Goal: Information Seeking & Learning: Learn about a topic

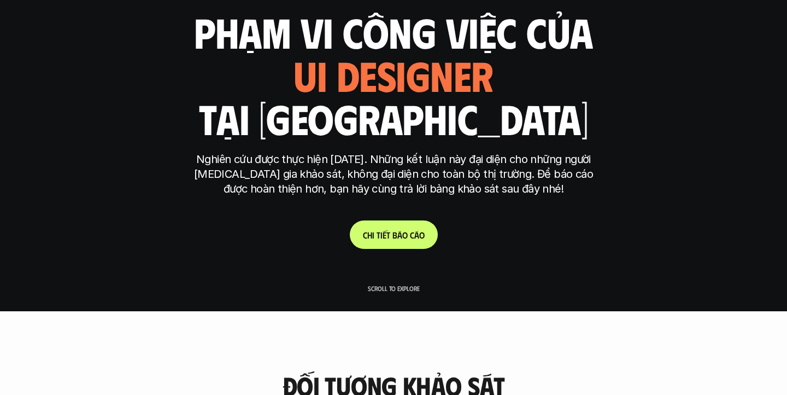
click at [387, 238] on p "C h i t i ế t b á o c á o" at bounding box center [394, 235] width 62 height 10
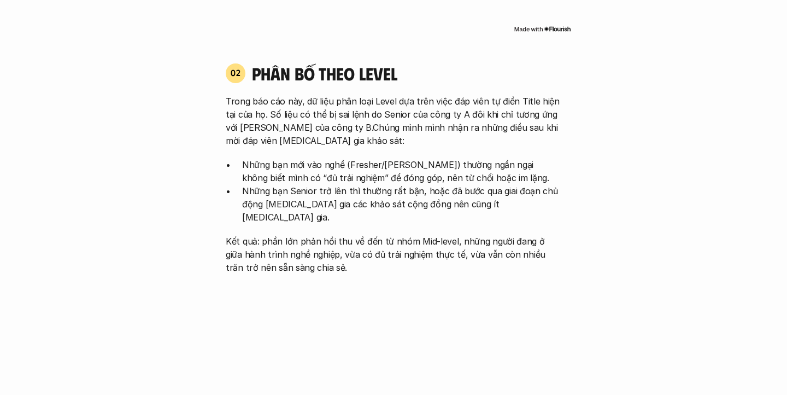
scroll to position [1042, 0]
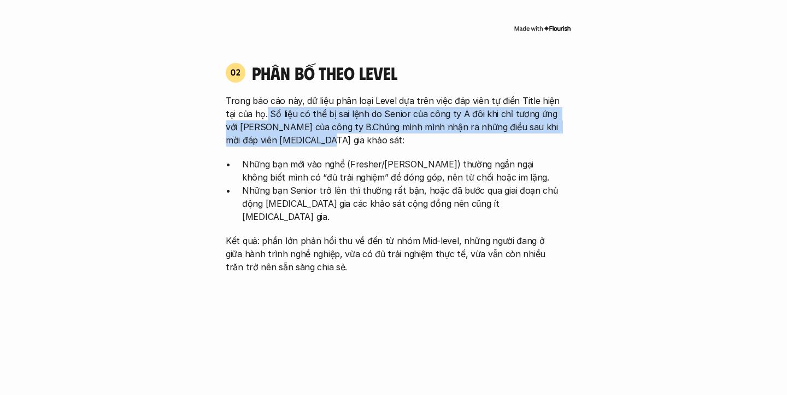
drag, startPoint x: 317, startPoint y: 131, endPoint x: 266, endPoint y: 102, distance: 58.8
click at [266, 102] on p "Trong báo cáo này, dữ liệu phân loại Level dựa trên việc đáp viên tự điền Title…" at bounding box center [394, 120] width 336 height 52
drag, startPoint x: 254, startPoint y: 101, endPoint x: 314, endPoint y: 129, distance: 66.6
click at [314, 129] on p "Trong báo cáo này, dữ liệu phân loại Level dựa trên việc đáp viên tự điền Title…" at bounding box center [394, 120] width 336 height 52
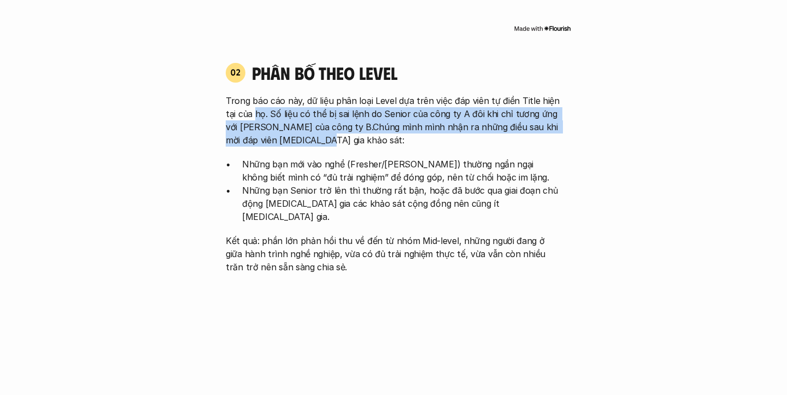
click at [314, 129] on p "Trong báo cáo này, dữ liệu phân loại Level dựa trên việc đáp viên tự điền Title…" at bounding box center [394, 120] width 336 height 52
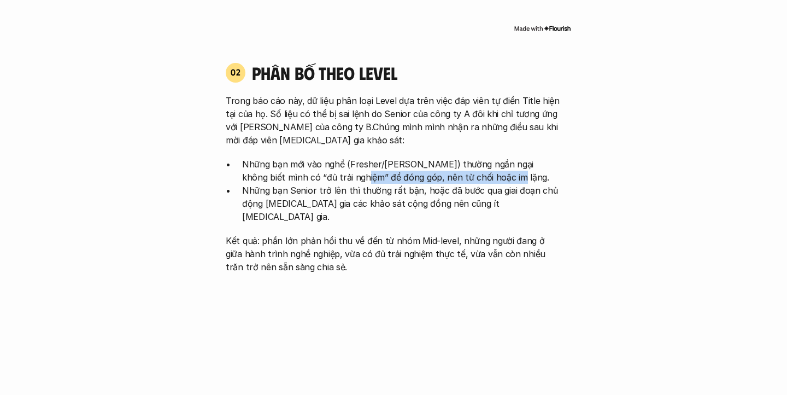
drag, startPoint x: 466, startPoint y: 167, endPoint x: 316, endPoint y: 159, distance: 150.0
click at [316, 159] on p "Những bạn mới vào nghề (Fresher/[PERSON_NAME]) thường ngần ngại không biết mình…" at bounding box center [401, 170] width 319 height 26
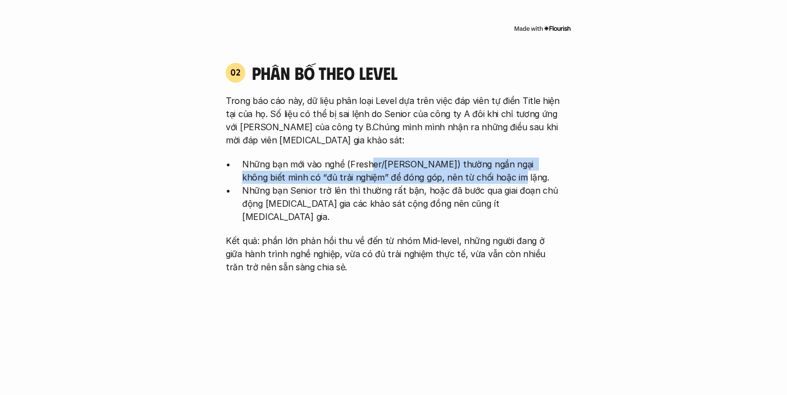
drag, startPoint x: 471, startPoint y: 160, endPoint x: 365, endPoint y: 145, distance: 106.6
click at [365, 157] on p "Những bạn mới vào nghề (Fresher/[PERSON_NAME]) thường ngần ngại không biết mình…" at bounding box center [401, 170] width 319 height 26
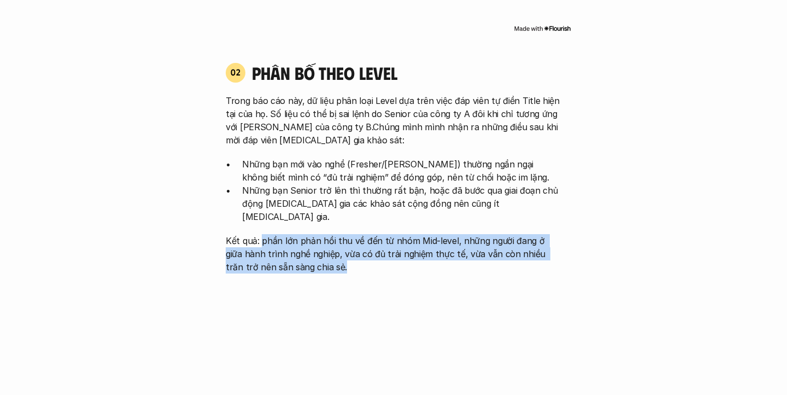
drag, startPoint x: 327, startPoint y: 241, endPoint x: 260, endPoint y: 219, distance: 70.2
click at [260, 234] on p "Kết quả: phần lớn phản hồi thu về đến từ nhóm Mid-level, những người đang ở giữ…" at bounding box center [394, 253] width 336 height 39
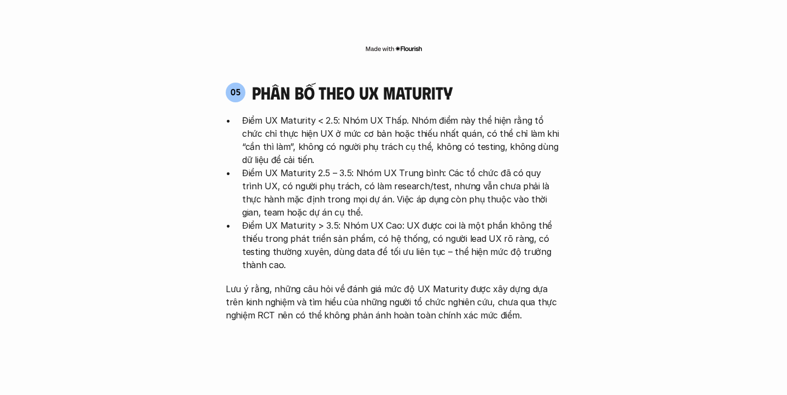
scroll to position [2140, 0]
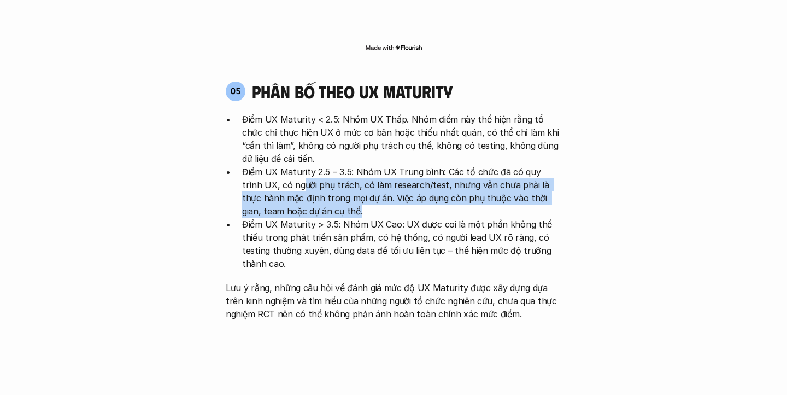
drag, startPoint x: 339, startPoint y: 143, endPoint x: 282, endPoint y: 118, distance: 62.2
click at [282, 165] on p "Điểm UX Maturity 2.5 – 3.5: Nhóm UX Trung bình: Các tổ chức đã có quy trình UX,…" at bounding box center [401, 191] width 319 height 52
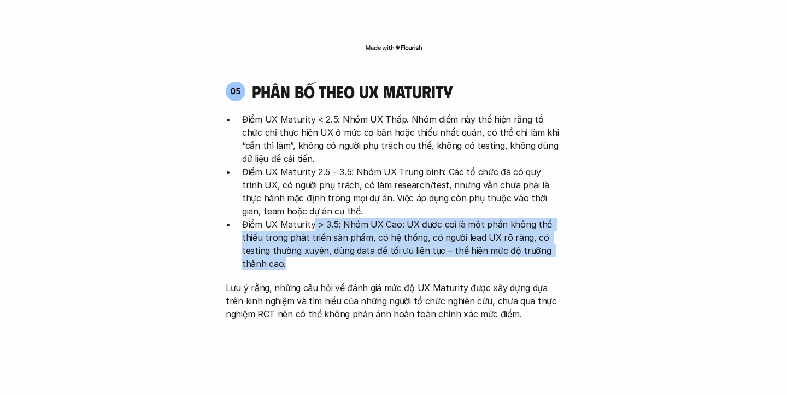
drag, startPoint x: 313, startPoint y: 156, endPoint x: 339, endPoint y: 196, distance: 47.8
click at [340, 218] on p "Điểm UX Maturity > 3.5: Nhóm UX Cao: UX được coi là một phần không thể thiếu tr…" at bounding box center [401, 244] width 319 height 52
click at [339, 218] on p "Điểm UX Maturity > 3.5: Nhóm UX Cao: UX được coi là một phần không thể thiếu tr…" at bounding box center [401, 244] width 319 height 52
drag, startPoint x: 339, startPoint y: 196, endPoint x: 260, endPoint y: 159, distance: 87.8
click at [260, 218] on p "Điểm UX Maturity > 3.5: Nhóm UX Cao: UX được coi là một phần không thể thiếu tr…" at bounding box center [401, 244] width 319 height 52
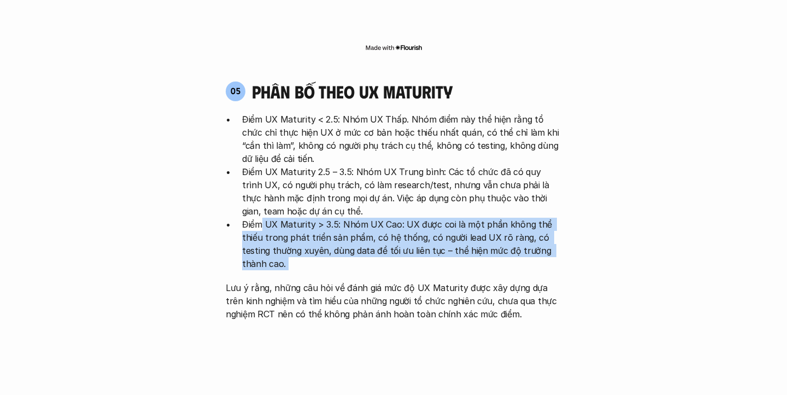
click at [260, 218] on p "Điểm UX Maturity > 3.5: Nhóm UX Cao: UX được coi là một phần không thể thiếu tr…" at bounding box center [401, 244] width 319 height 52
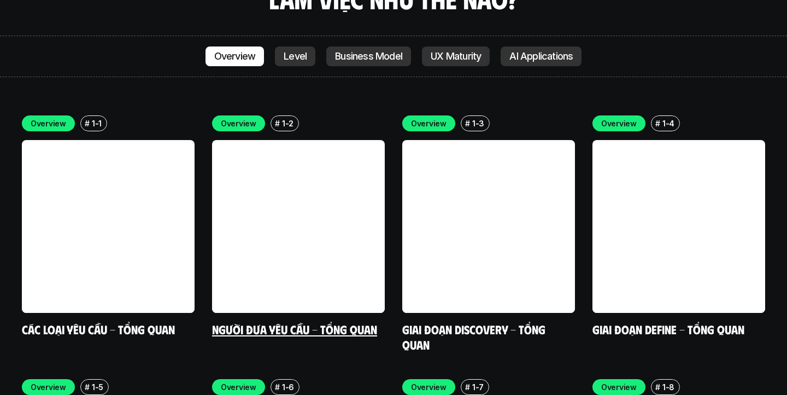
scroll to position [3132, 0]
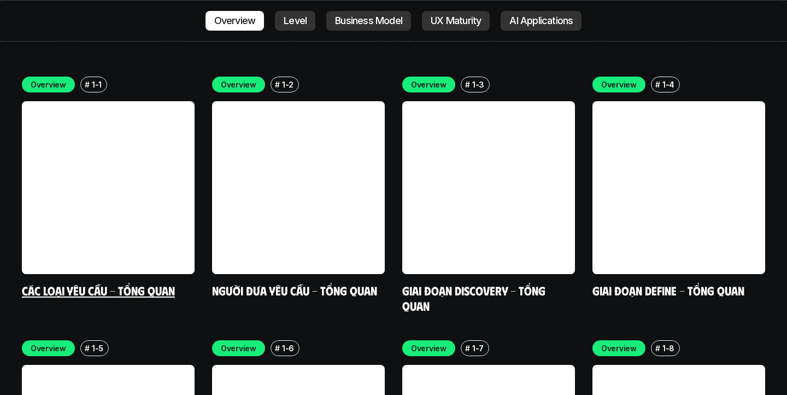
click at [150, 139] on link at bounding box center [108, 187] width 173 height 173
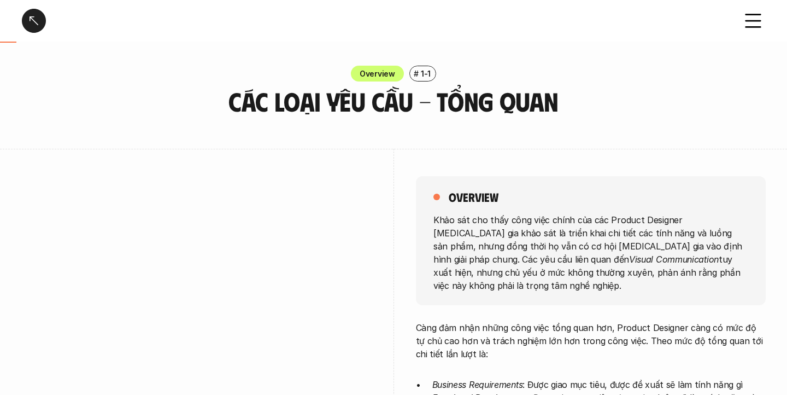
click at [34, 19] on div at bounding box center [34, 21] width 24 height 24
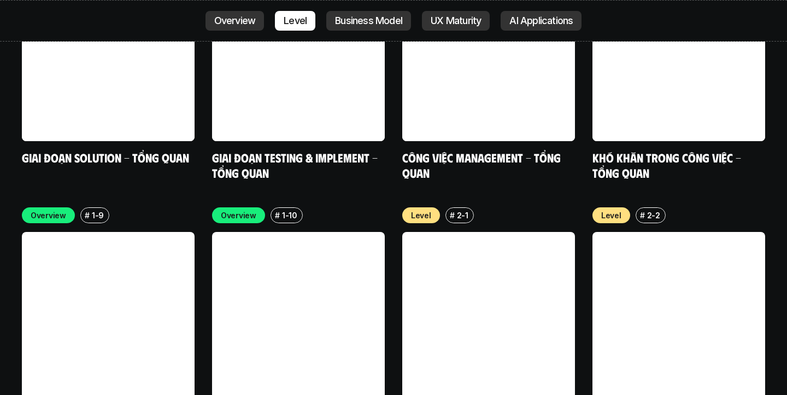
scroll to position [3480, 0]
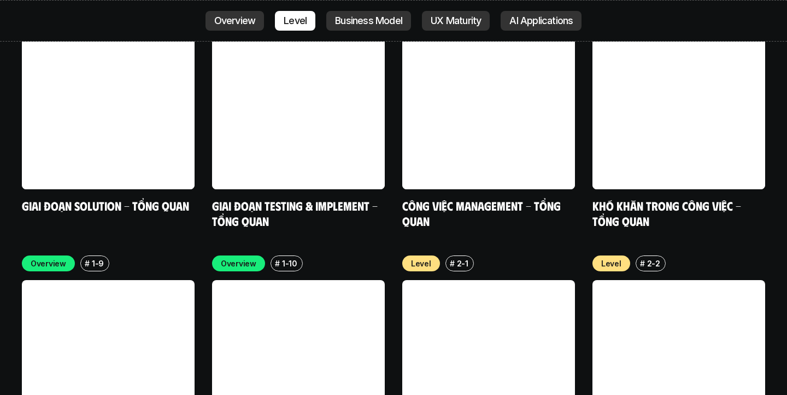
click at [456, 280] on link at bounding box center [488, 366] width 173 height 173
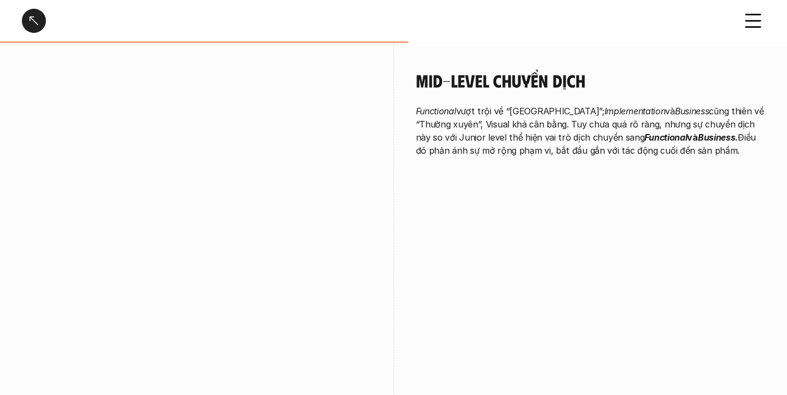
scroll to position [1643, 0]
click at [35, 24] on div at bounding box center [34, 21] width 24 height 24
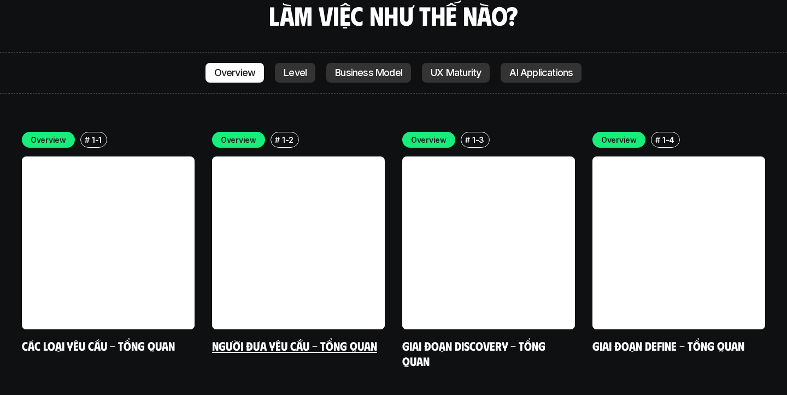
scroll to position [3071, 0]
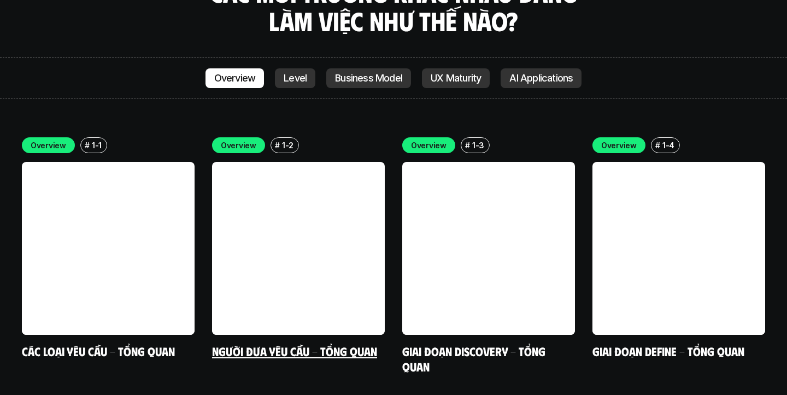
click at [300, 343] on link "Người đưa yêu cầu - Tổng quan" at bounding box center [294, 350] width 165 height 15
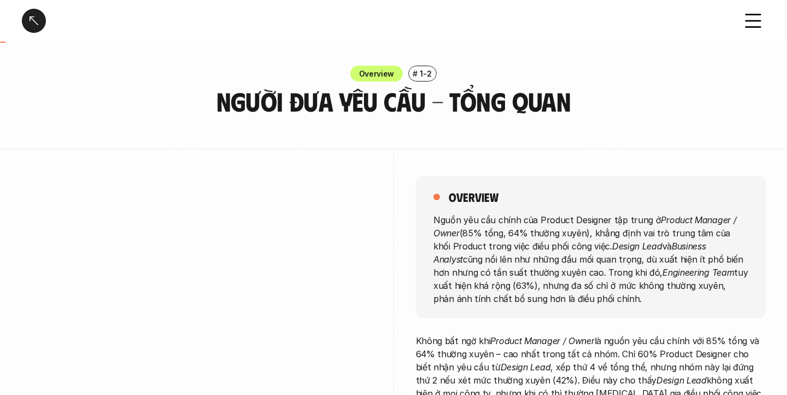
click at [30, 21] on div at bounding box center [34, 21] width 24 height 24
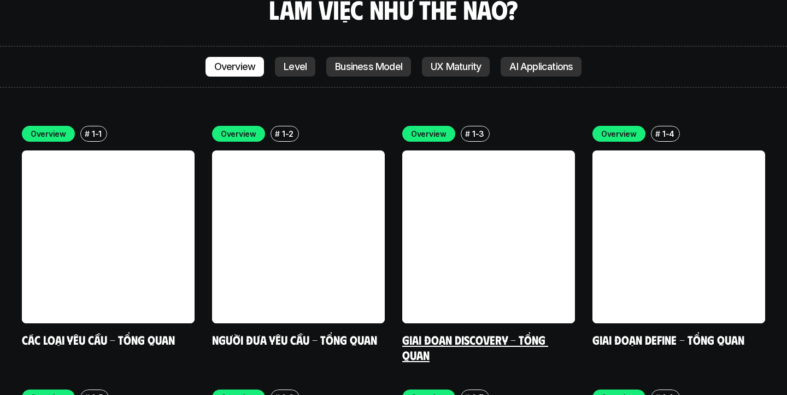
click at [452, 244] on link at bounding box center [488, 236] width 173 height 173
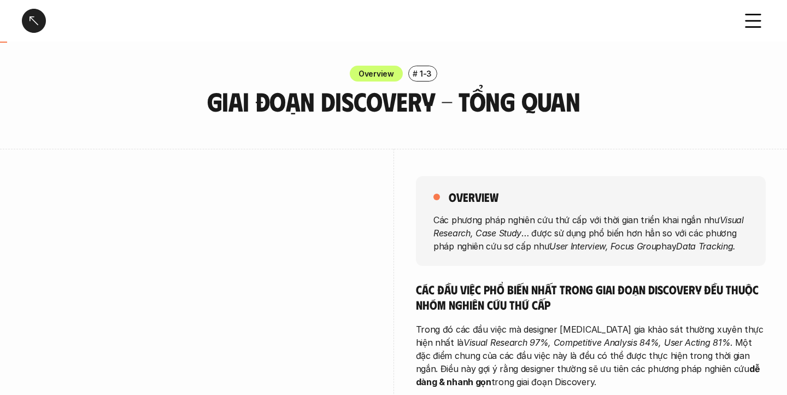
click at [35, 21] on div at bounding box center [34, 21] width 24 height 24
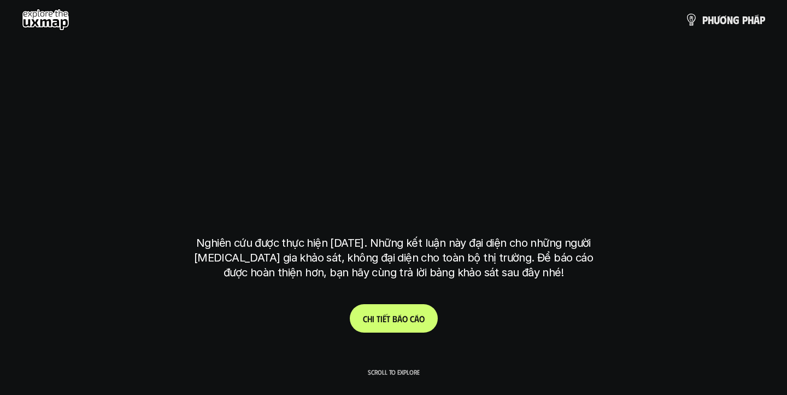
scroll to position [3083, 0]
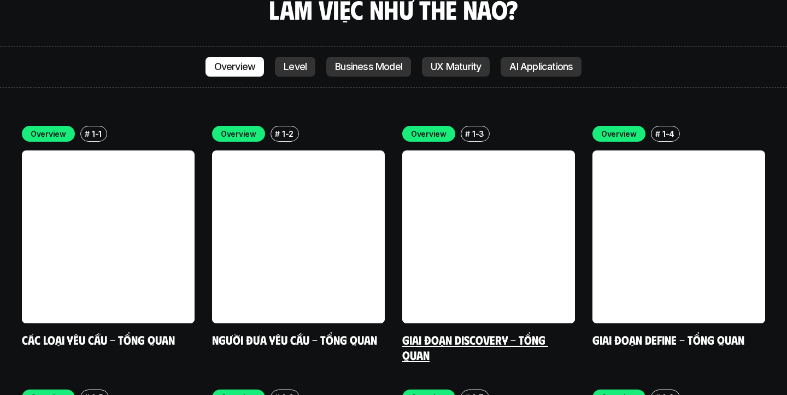
click at [489, 332] on link "Giai đoạn Discovery - Tổng quan" at bounding box center [475, 347] width 146 height 30
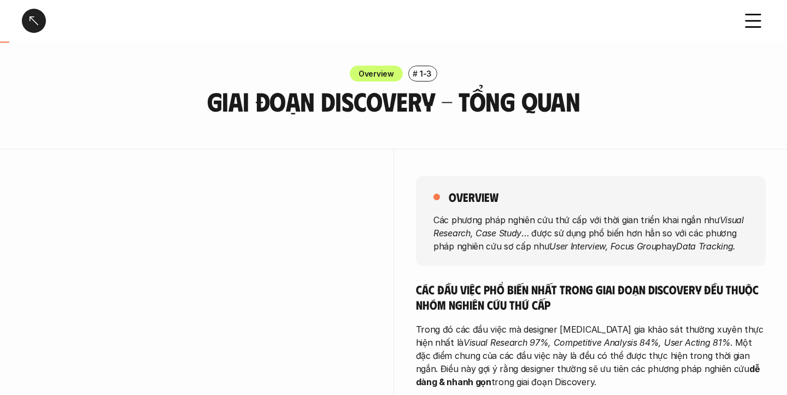
click at [36, 24] on div at bounding box center [34, 21] width 24 height 24
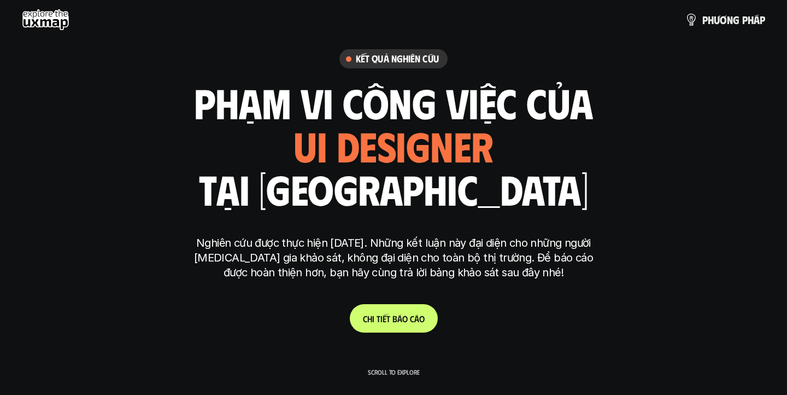
scroll to position [3083, 0]
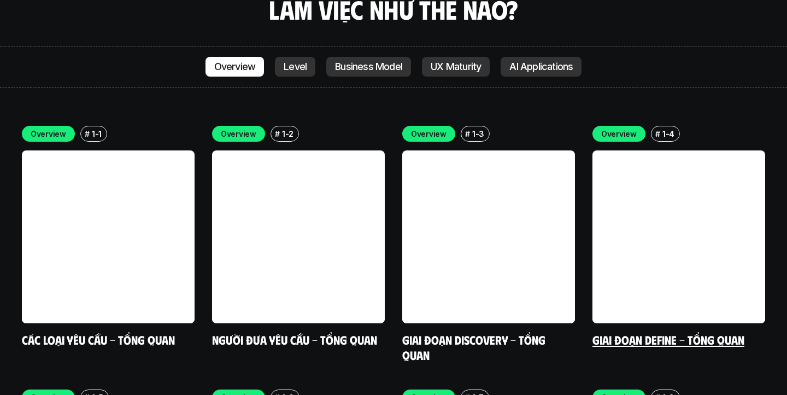
click at [667, 211] on link at bounding box center [679, 236] width 173 height 173
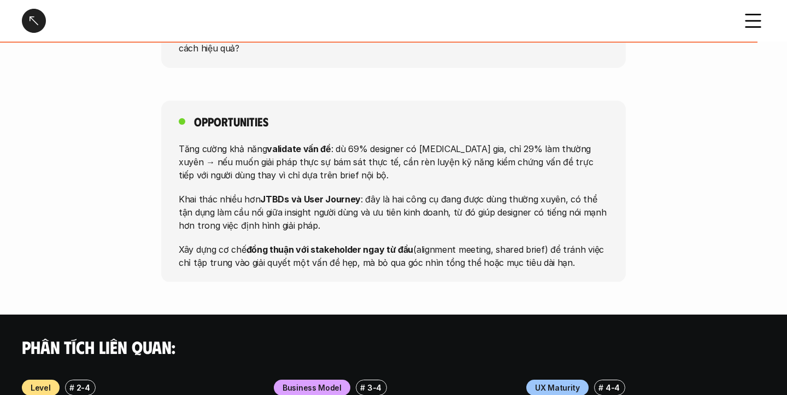
scroll to position [1255, 0]
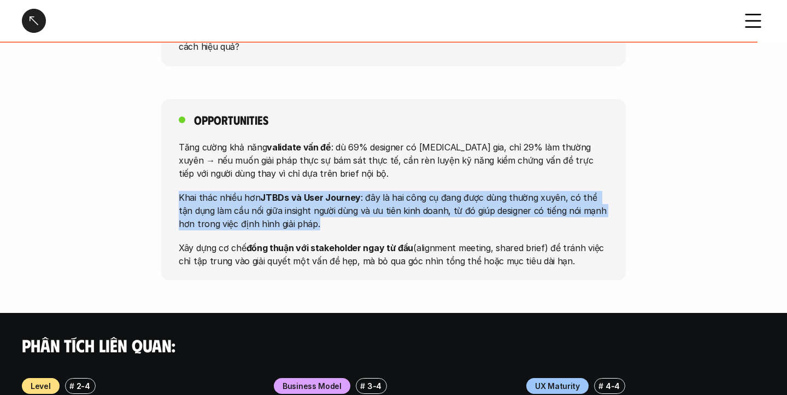
drag, startPoint x: 319, startPoint y: 170, endPoint x: 177, endPoint y: 147, distance: 144.5
click at [177, 147] on div "Opportunities Tăng cường khả năng validate vấn đề : dù 69% designer có [MEDICAL…" at bounding box center [393, 190] width 465 height 182
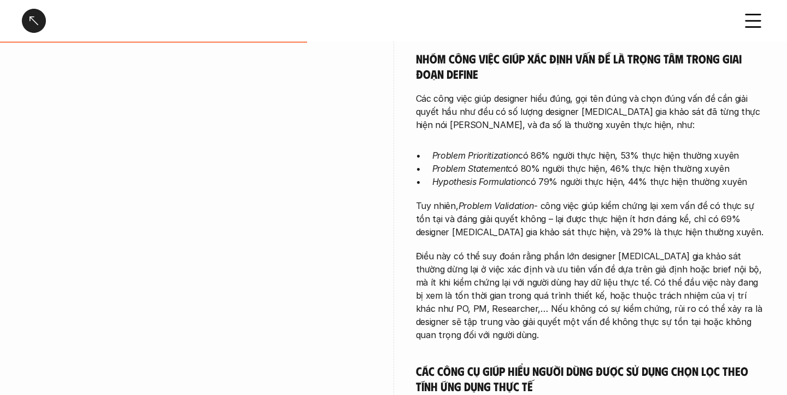
scroll to position [0, 0]
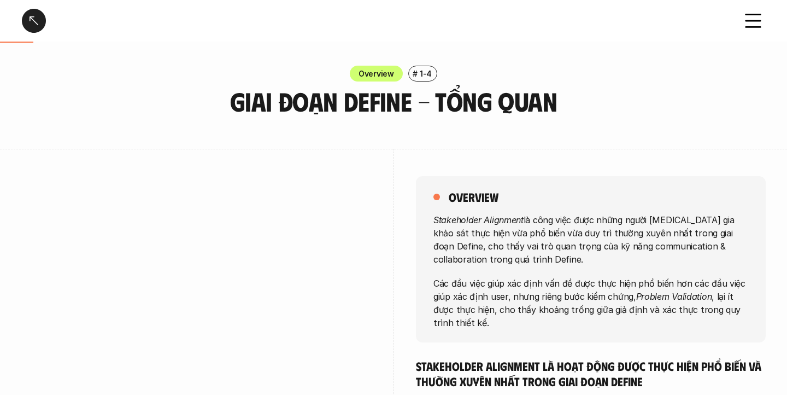
click at [37, 19] on div at bounding box center [34, 21] width 24 height 24
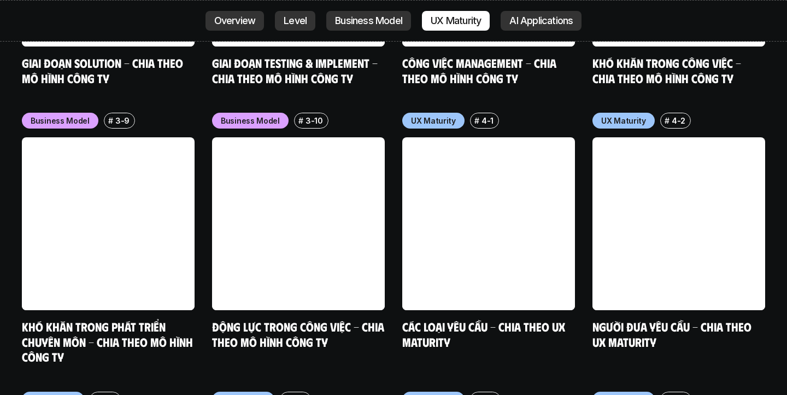
scroll to position [4941, 0]
